Goal: Communication & Community: Ask a question

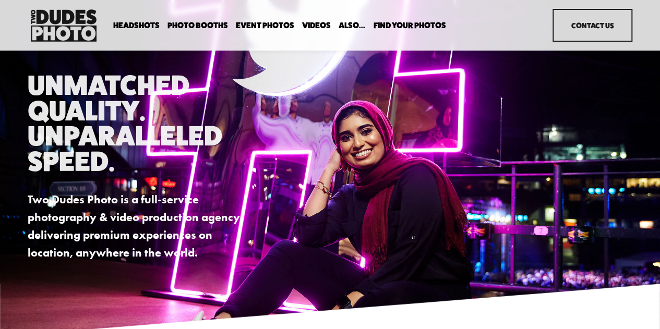
click at [576, 31] on link "Contact Us" at bounding box center [592, 25] width 80 height 33
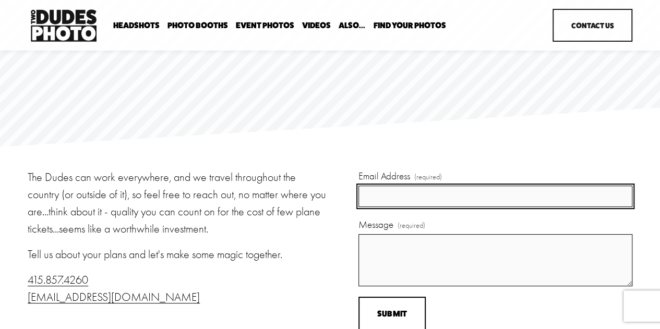
click at [390, 191] on input "Email Address (required)" at bounding box center [495, 196] width 274 height 21
type input "kara.timmerberg@streamlinevents.com"
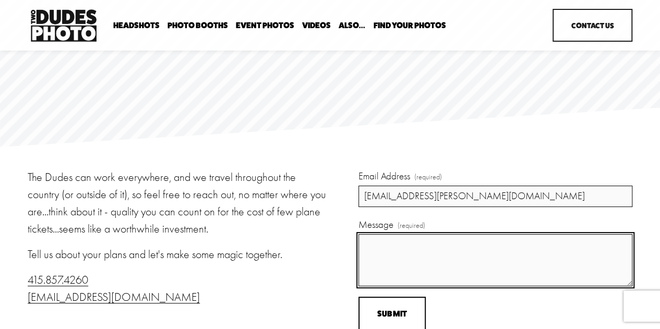
click at [412, 247] on textarea "Message (required)" at bounding box center [495, 260] width 274 height 52
paste textarea "Hello, We are looking into headshots as a sponsor MPO. They are interested in H…"
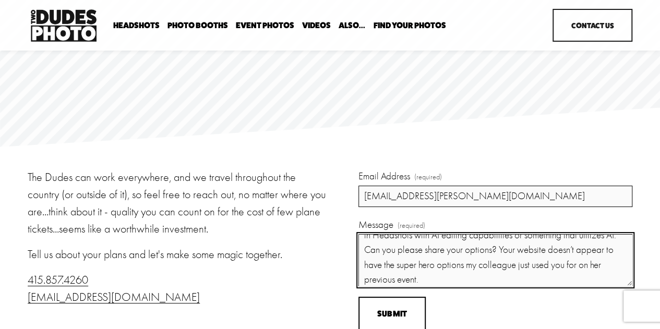
scroll to position [54, 0]
drag, startPoint x: 540, startPoint y: 253, endPoint x: 548, endPoint y: 280, distance: 28.1
click at [548, 280] on textarea "Hello, We are looking into headshots as a sponsor MPO. They are interested in H…" at bounding box center [495, 260] width 274 height 52
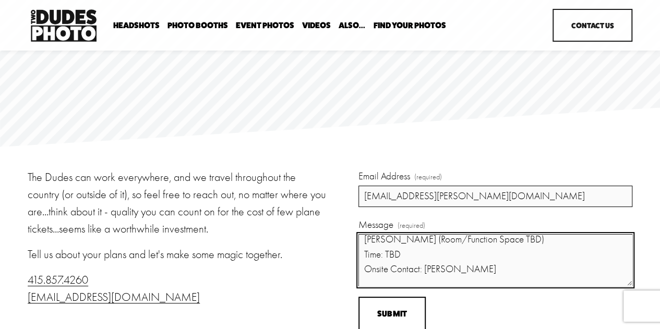
scroll to position [177, 0]
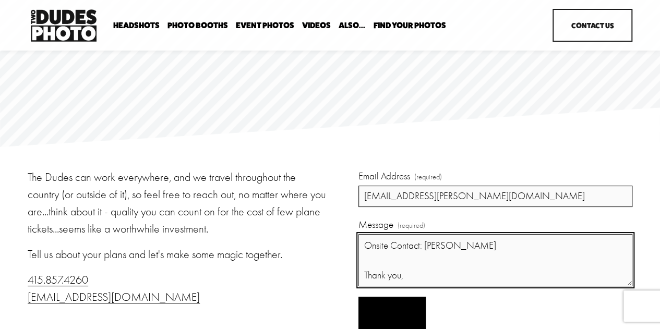
type textarea "Hello, We are looking into headshots as a sponsor MPO. They are interested in H…"
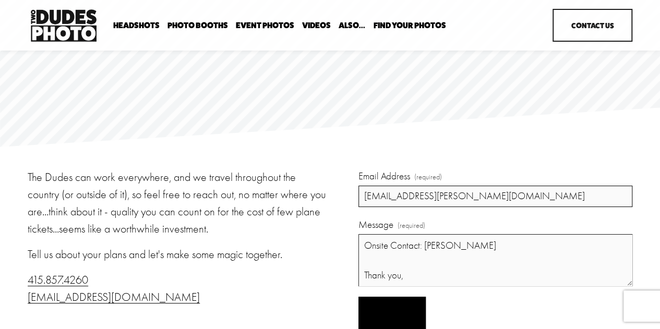
click at [392, 309] on span "Submit" at bounding box center [392, 314] width 30 height 10
